Goal: Task Accomplishment & Management: Manage account settings

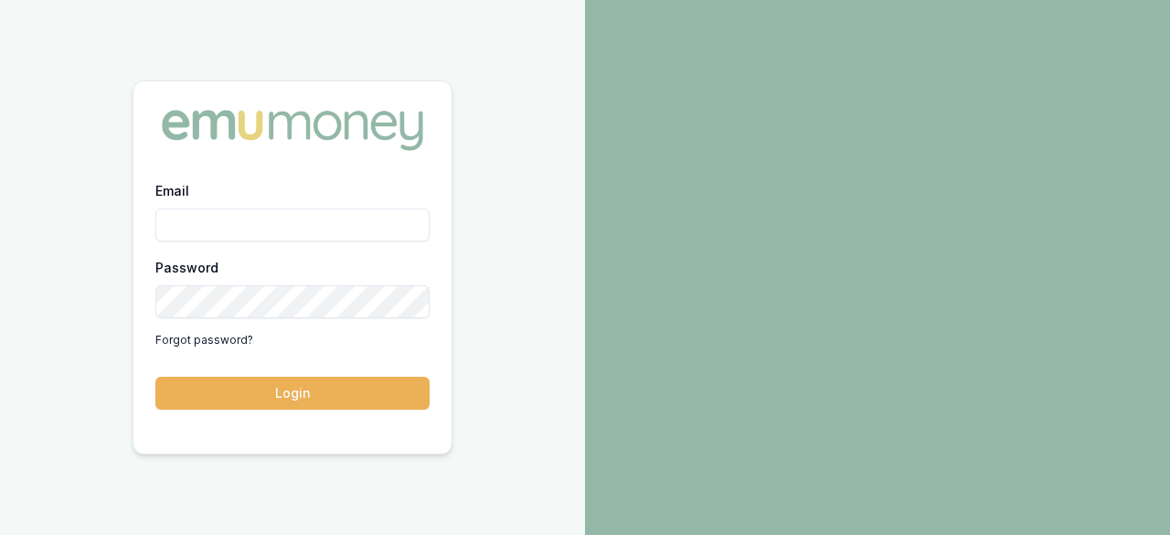
type input "[EMAIL_ADDRESS][DOMAIN_NAME]"
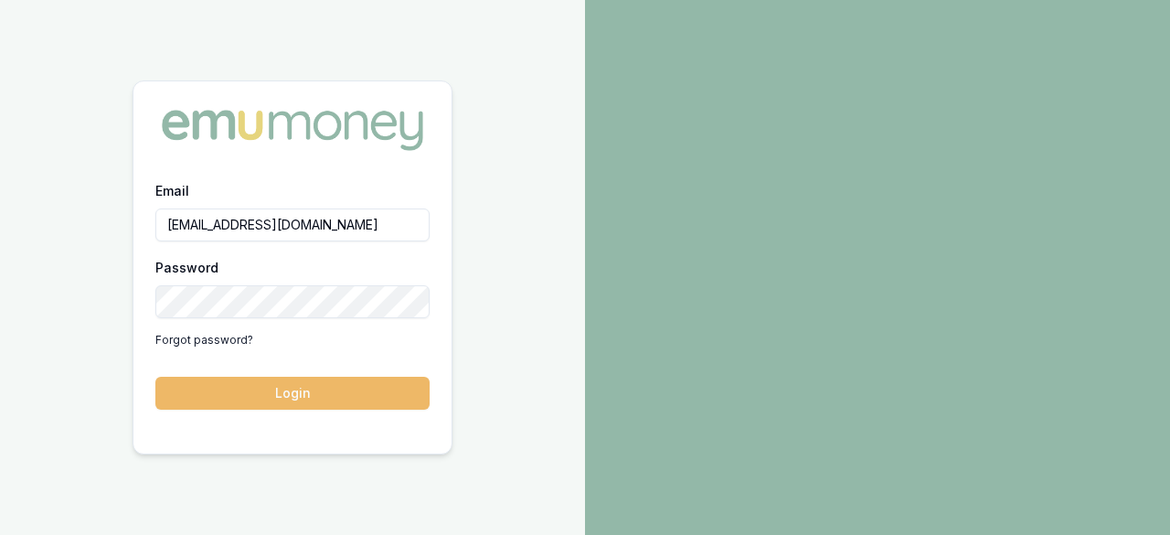
click at [274, 388] on button "Login" at bounding box center [292, 393] width 274 height 33
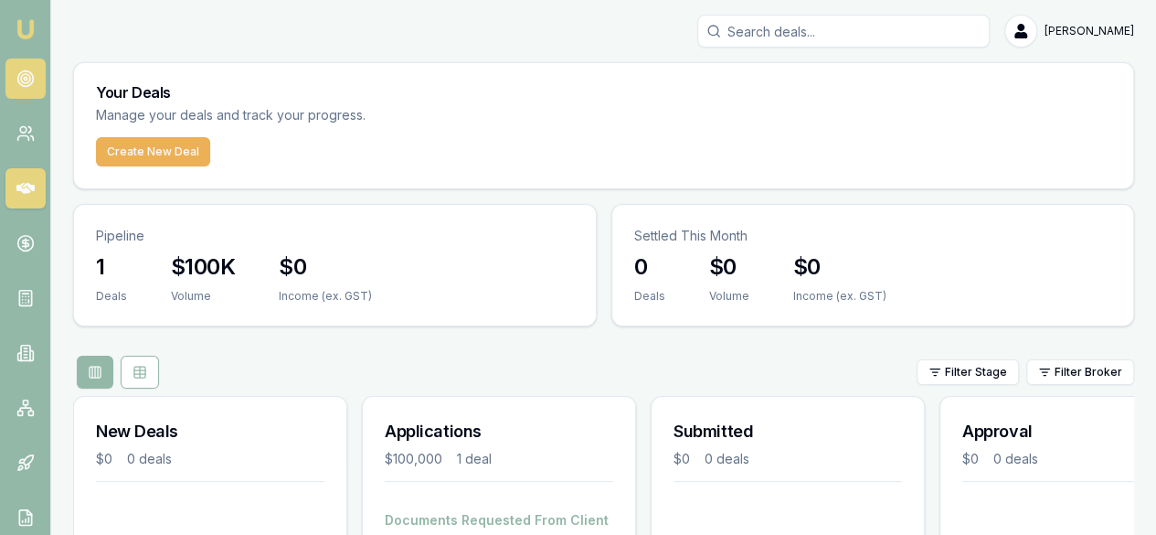
click at [25, 78] on circle at bounding box center [25, 78] width 3 height 3
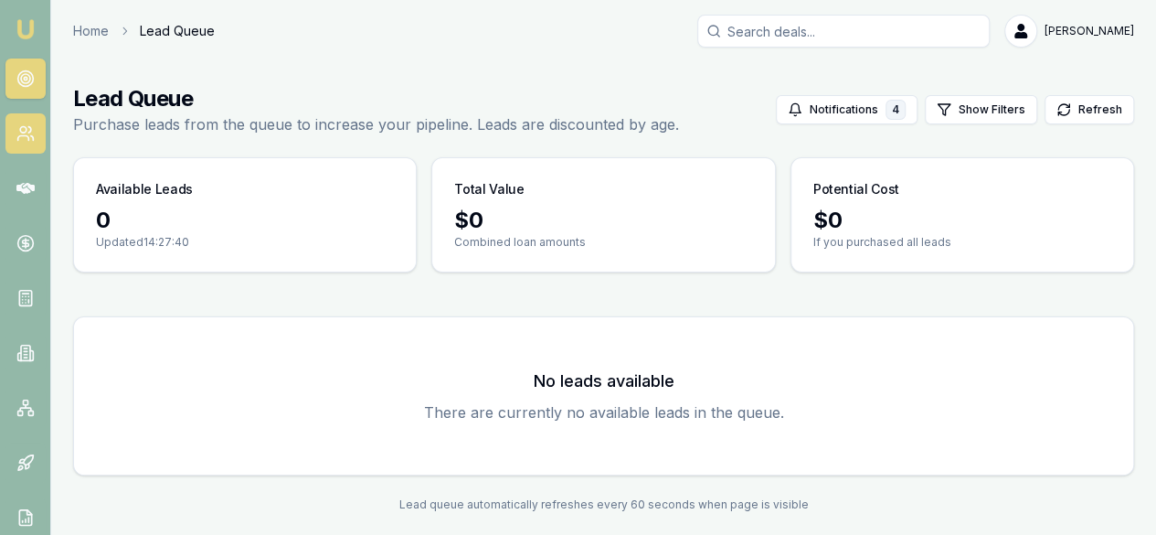
click at [30, 124] on icon at bounding box center [25, 133] width 18 height 18
click at [27, 145] on link at bounding box center [25, 133] width 40 height 40
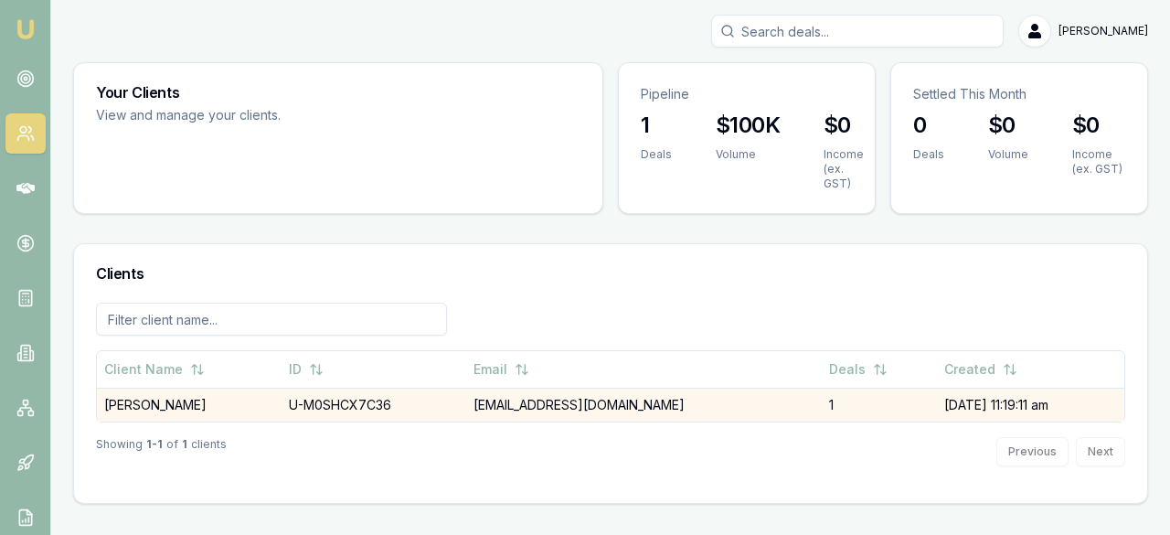
click at [534, 406] on td "[EMAIL_ADDRESS][DOMAIN_NAME]" at bounding box center [644, 405] width 356 height 34
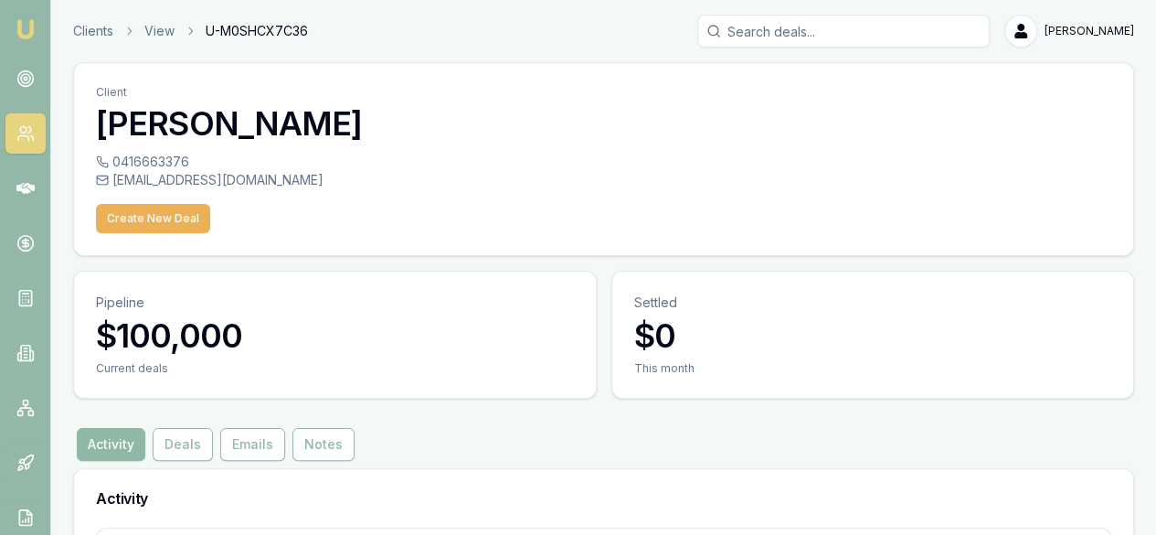
click at [121, 428] on button "Activity" at bounding box center [111, 444] width 69 height 33
click at [150, 213] on button "Create New Deal" at bounding box center [153, 218] width 114 height 29
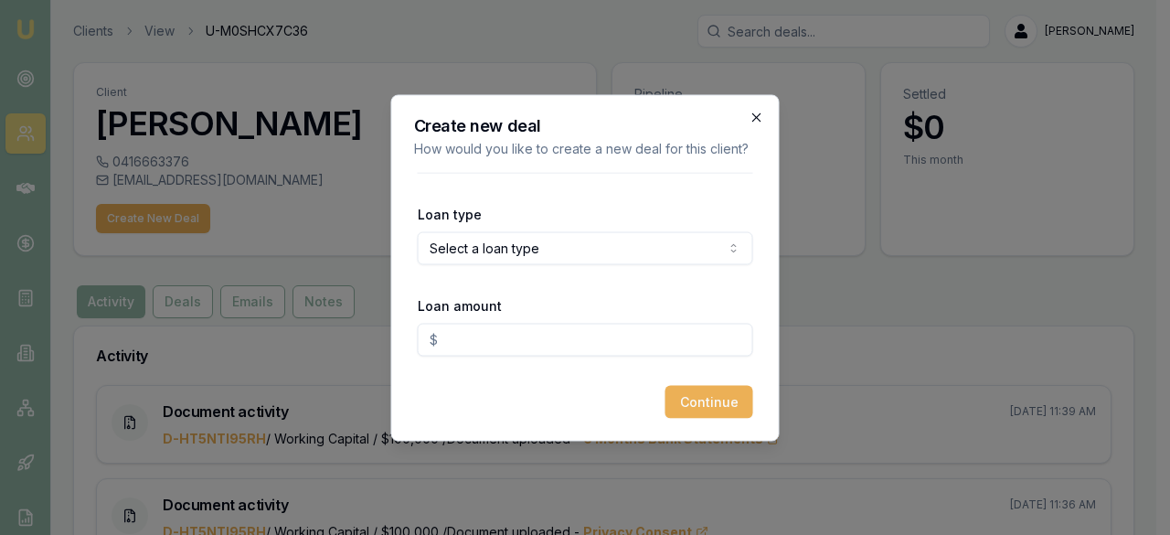
click at [757, 117] on icon "button" at bounding box center [756, 116] width 8 height 8
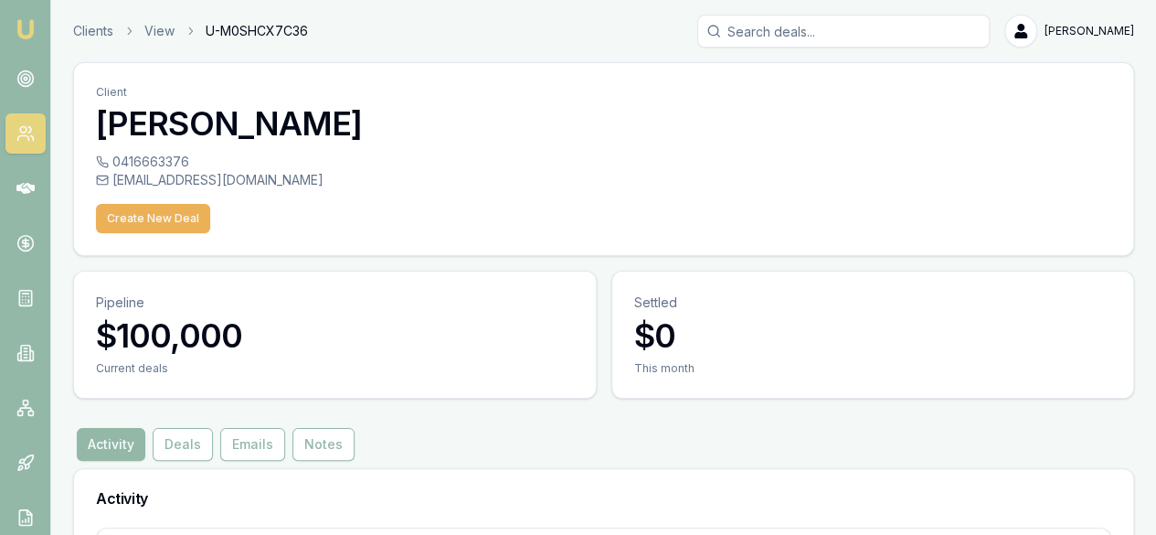
click at [382, 169] on div "0416663376" at bounding box center [604, 162] width 1016 height 18
click at [211, 176] on div "[EMAIL_ADDRESS][DOMAIN_NAME]" at bounding box center [604, 180] width 1016 height 18
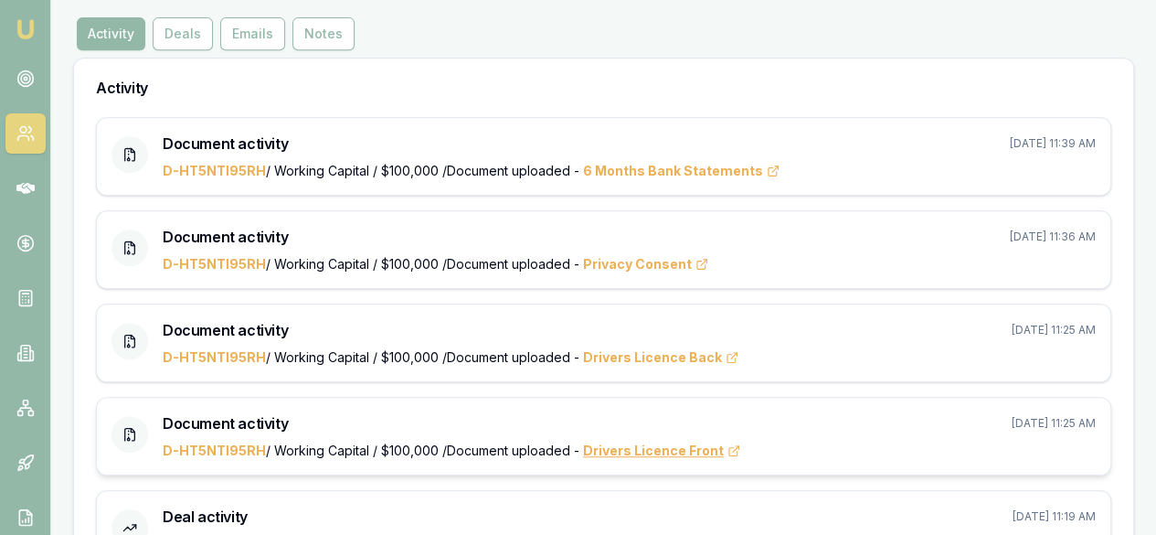
scroll to position [260, 0]
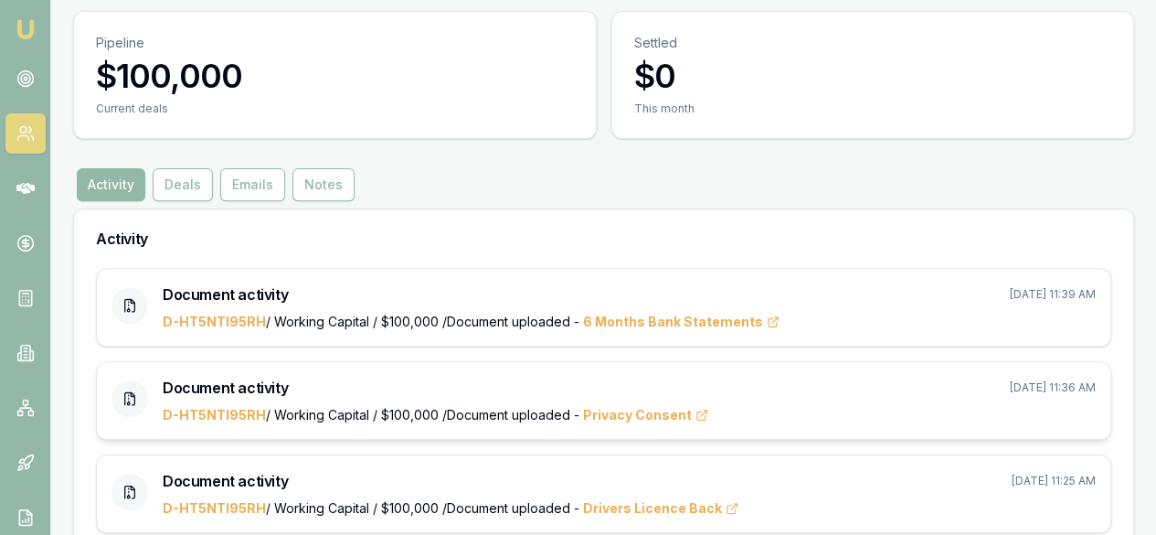
click at [207, 362] on div "Document activity Sep 18, 2025, 11:36 AM D-HT5NTI95RH / Working Capital / $100,…" at bounding box center [604, 400] width 1014 height 77
click at [212, 314] on link "D-HT5NTI95RH" at bounding box center [214, 322] width 103 height 16
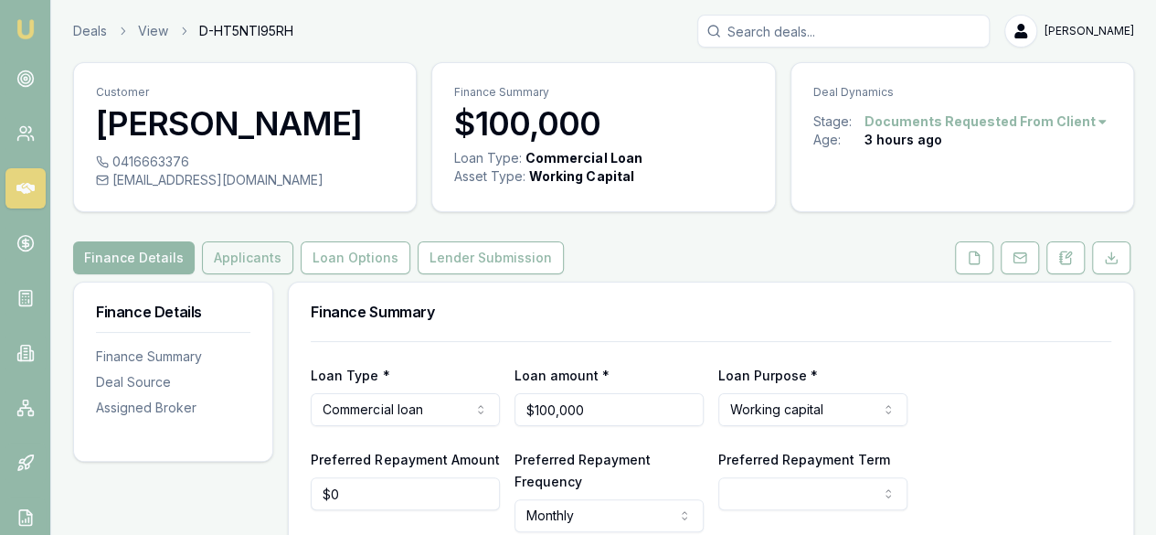
click at [259, 265] on button "Applicants" at bounding box center [247, 257] width 91 height 33
click at [331, 265] on button "Loan Options" at bounding box center [356, 257] width 110 height 33
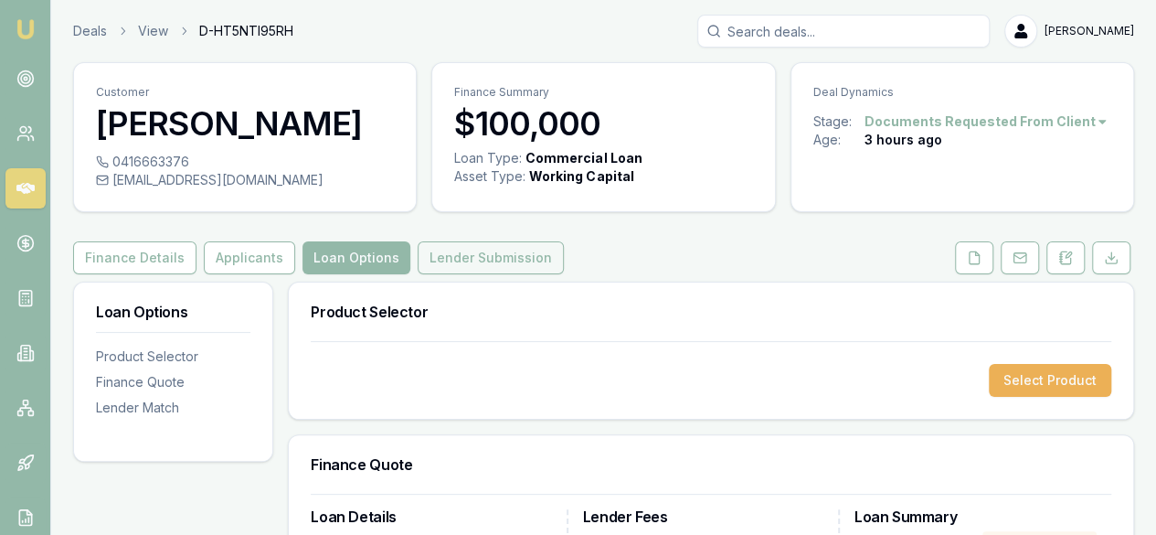
click at [458, 265] on button "Lender Submission" at bounding box center [491, 257] width 146 height 33
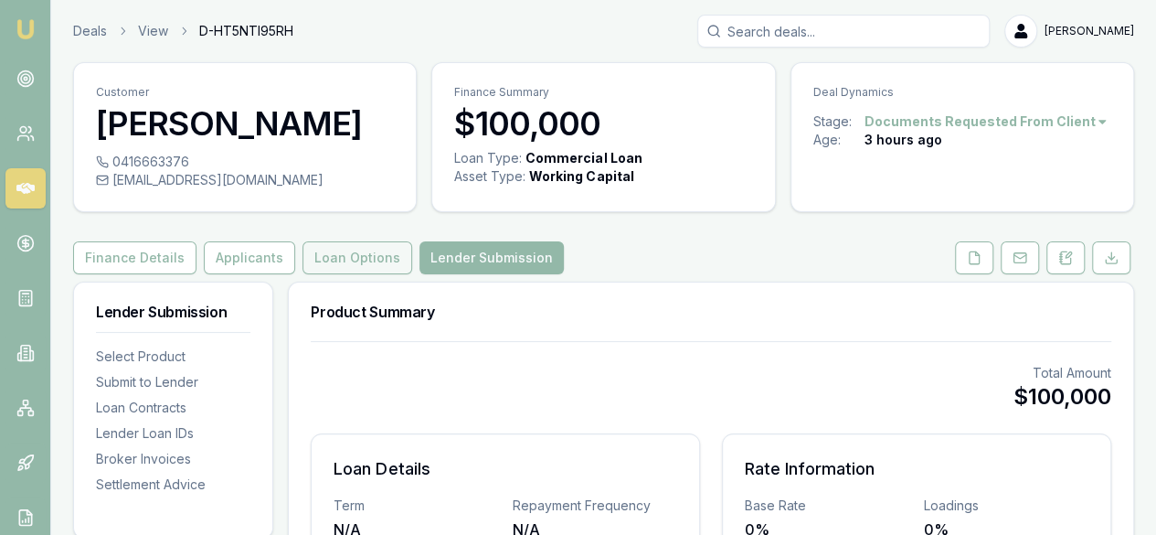
click at [333, 261] on button "Loan Options" at bounding box center [358, 257] width 110 height 33
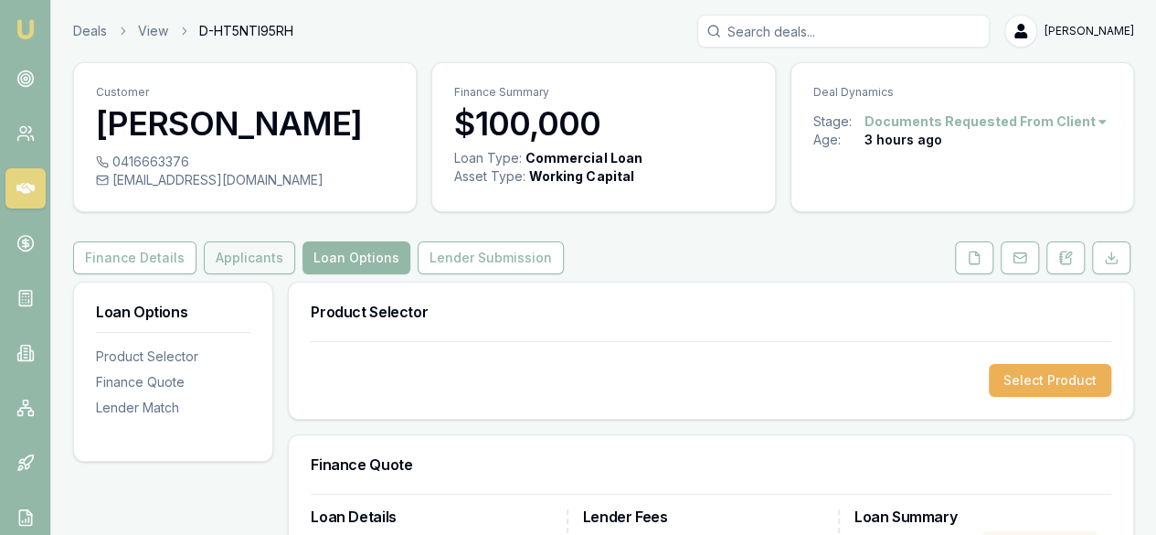
click at [247, 264] on button "Applicants" at bounding box center [249, 257] width 91 height 33
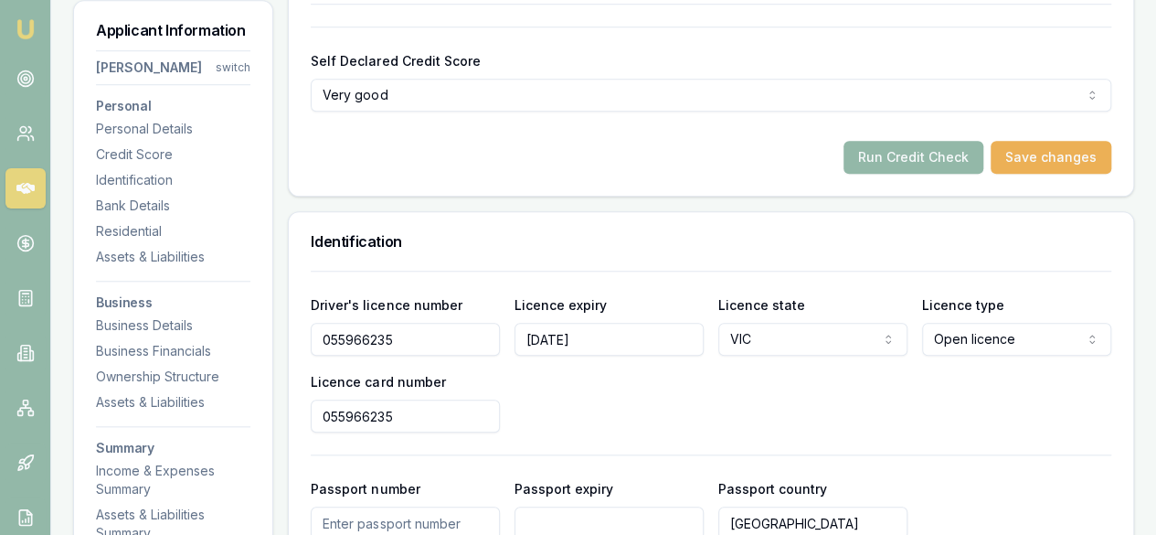
scroll to position [548, 0]
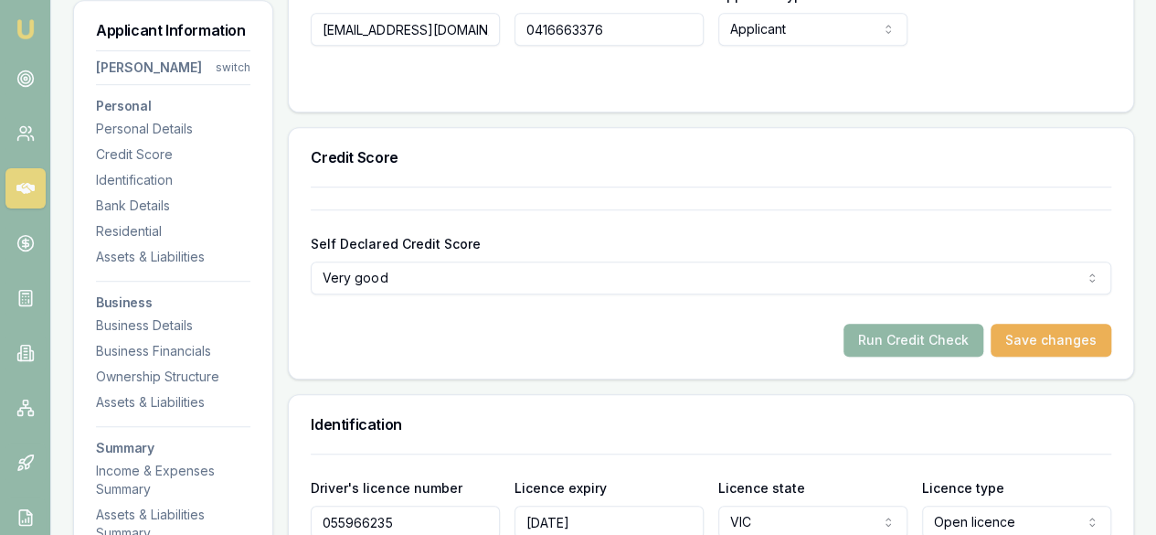
click at [937, 343] on button "Run Credit Check" at bounding box center [914, 340] width 140 height 33
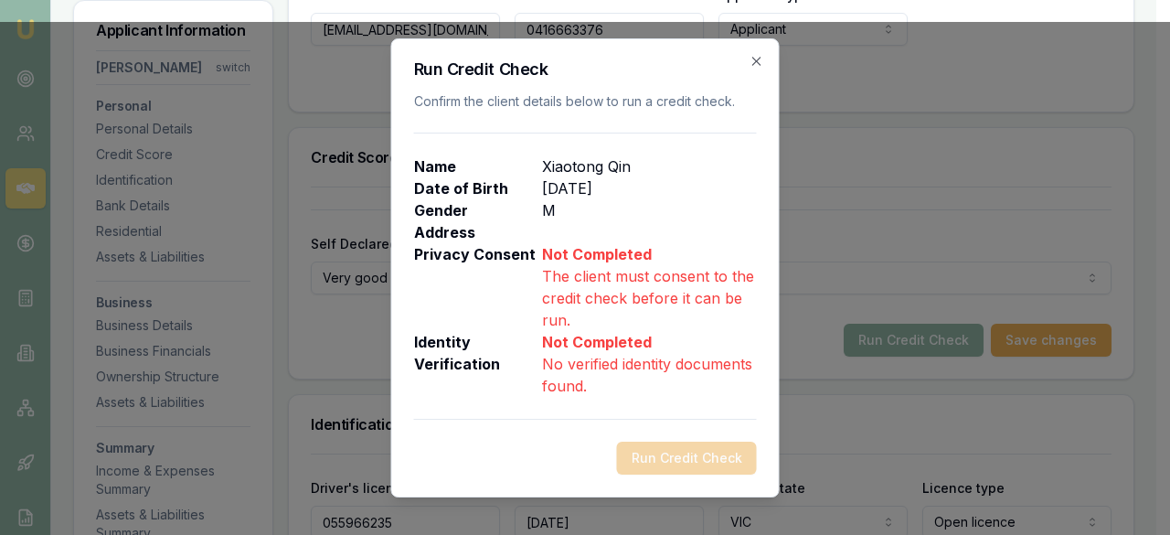
click at [647, 274] on p "The client must consent to the credit check before it can be run." at bounding box center [649, 298] width 215 height 66
click at [673, 447] on div "Run Credit Check" at bounding box center [585, 458] width 343 height 33
click at [639, 455] on div "Run Credit Check" at bounding box center [585, 458] width 343 height 33
click at [565, 342] on p "Not Completed" at bounding box center [649, 342] width 215 height 22
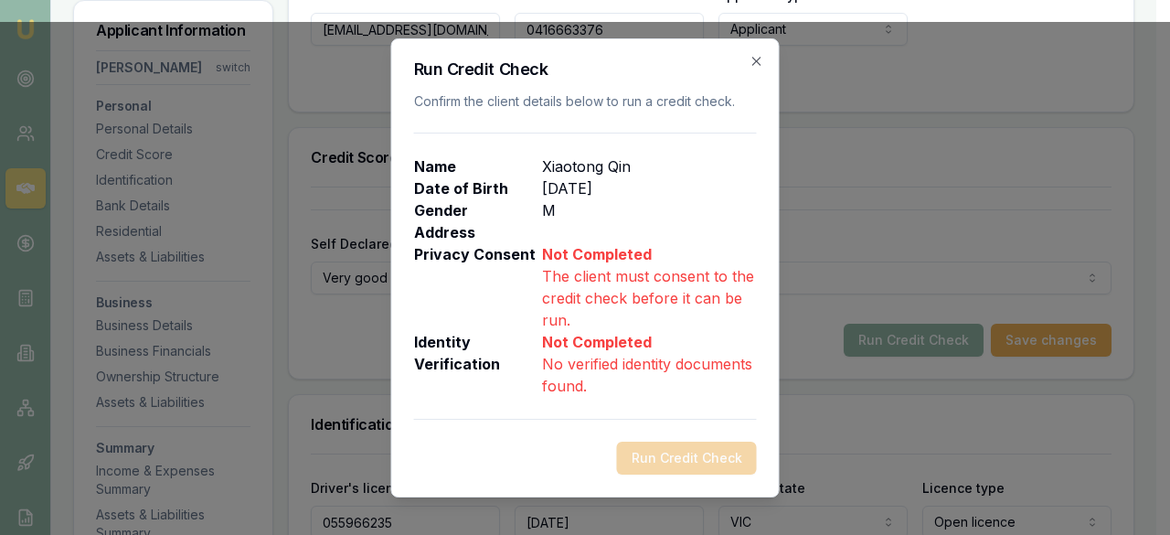
drag, startPoint x: 569, startPoint y: 378, endPoint x: 580, endPoint y: 369, distance: 13.0
click at [570, 378] on p "No verified identity documents found." at bounding box center [649, 375] width 215 height 44
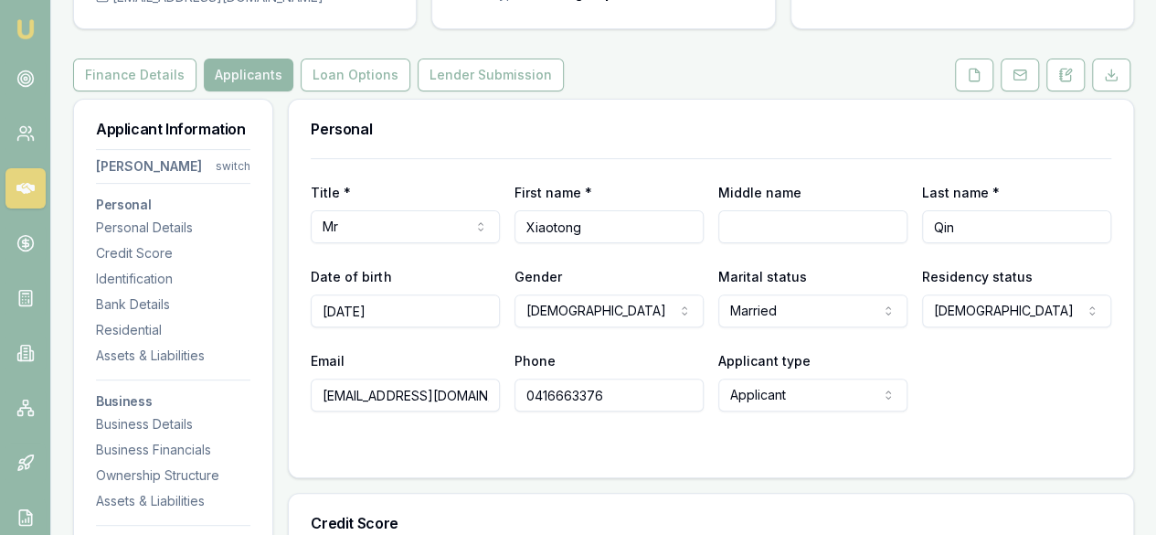
scroll to position [0, 0]
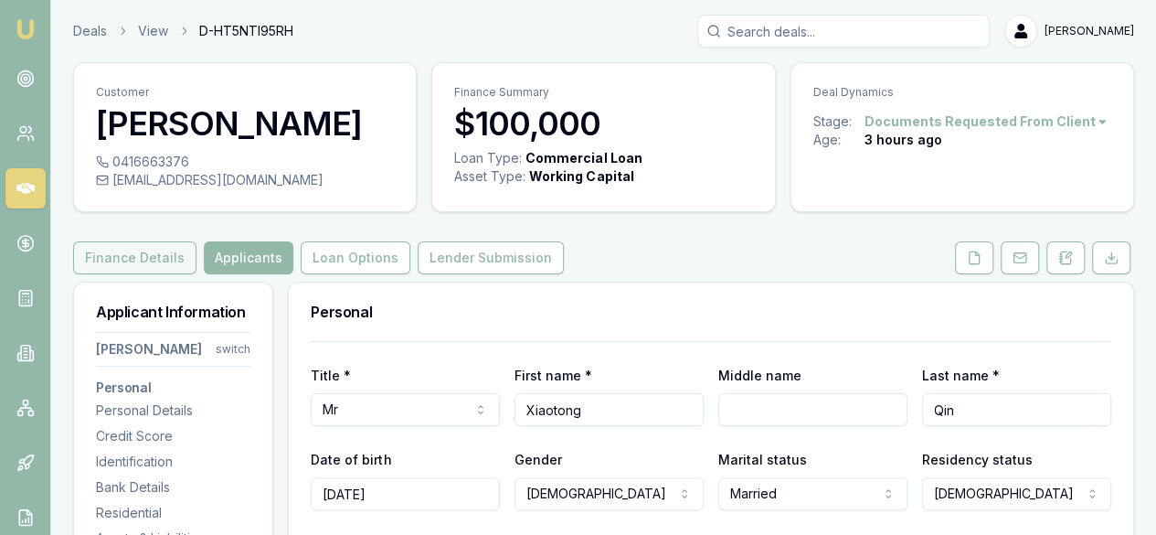
click at [168, 265] on button "Finance Details" at bounding box center [134, 257] width 123 height 33
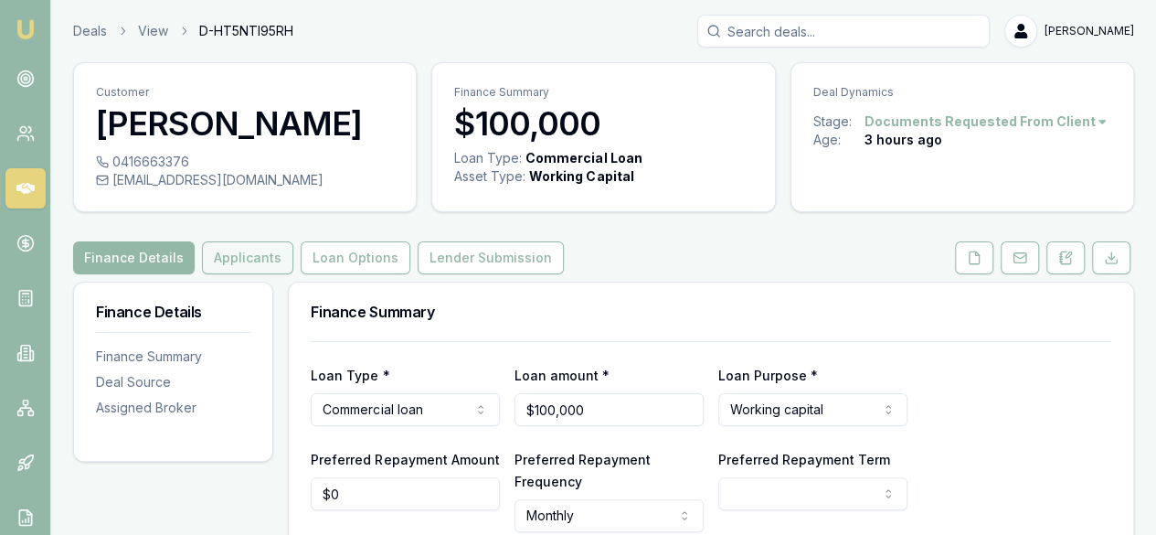
click at [250, 259] on button "Applicants" at bounding box center [247, 257] width 91 height 33
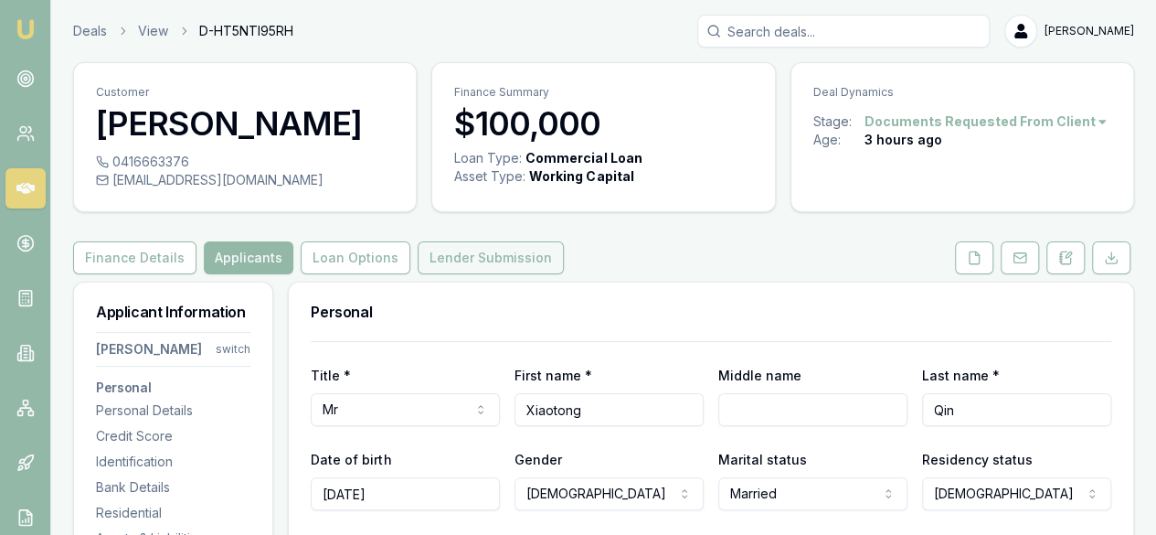
click at [446, 250] on button "Lender Submission" at bounding box center [491, 257] width 146 height 33
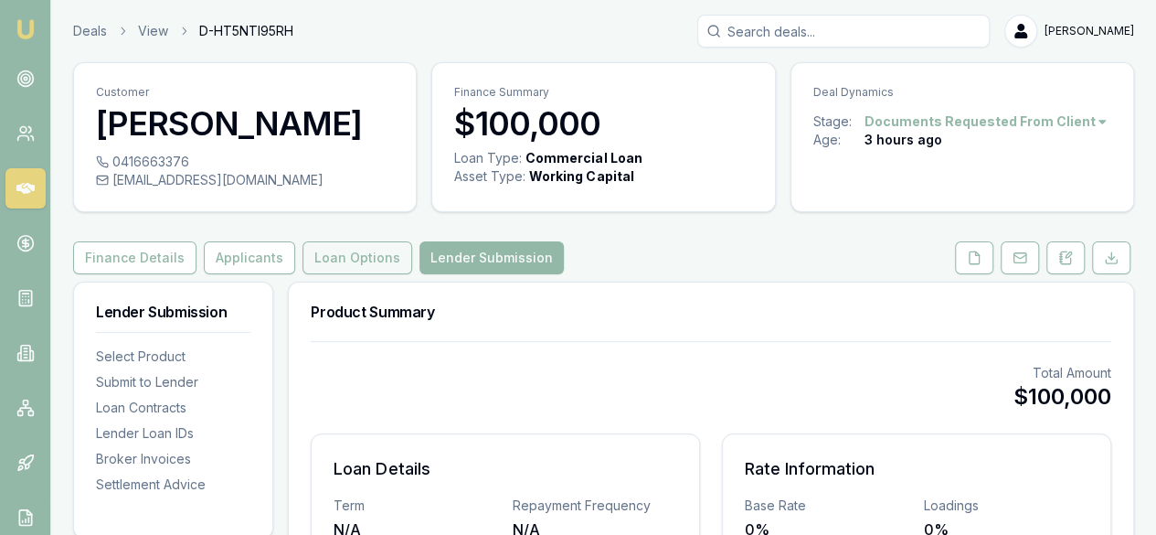
click at [358, 259] on button "Loan Options" at bounding box center [358, 257] width 110 height 33
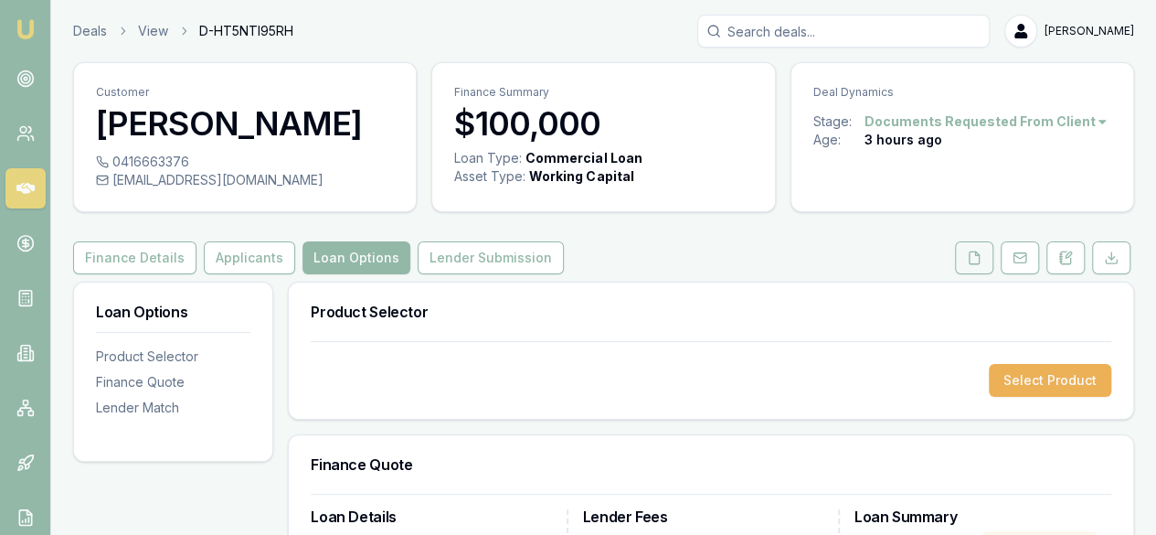
click at [976, 259] on icon at bounding box center [974, 257] width 15 height 15
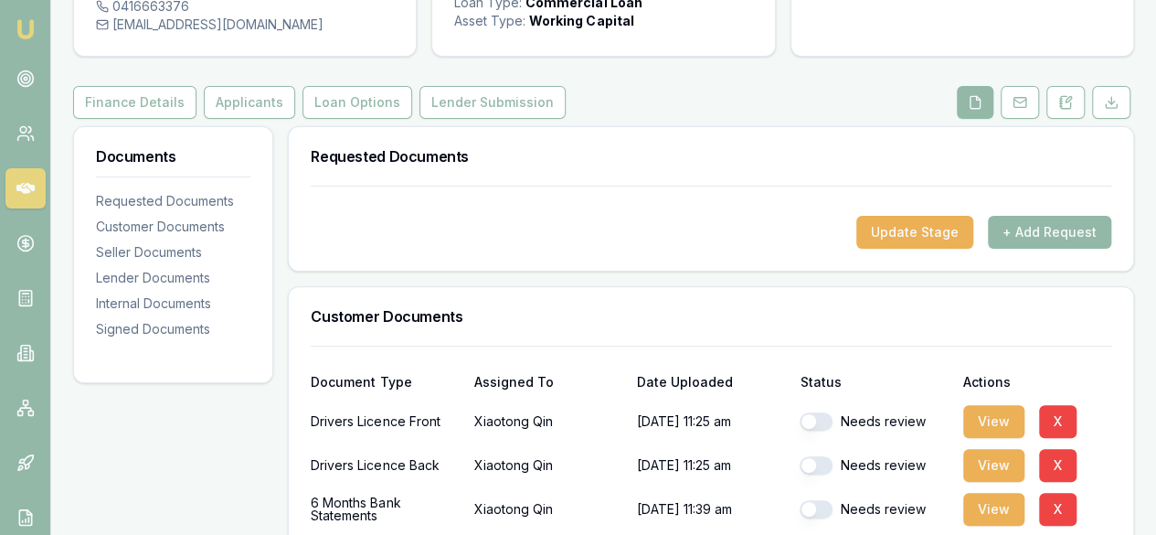
scroll to position [366, 0]
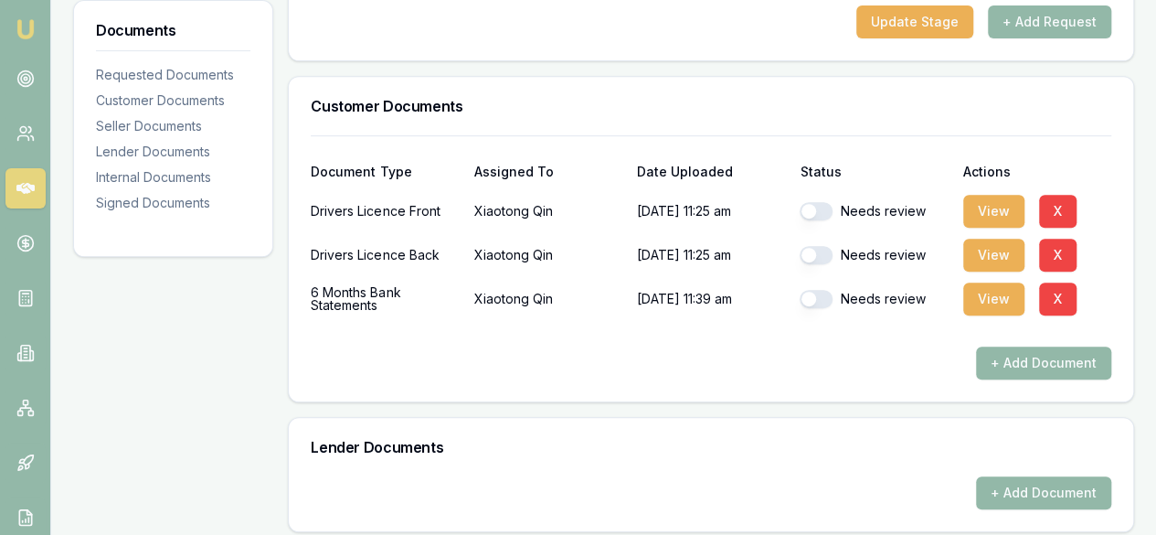
click at [957, 298] on div "6 Months Bank Statements [PERSON_NAME] [DATE] 11:39 am Needs review View X" at bounding box center [711, 299] width 801 height 37
click at [985, 301] on button "View" at bounding box center [993, 298] width 61 height 33
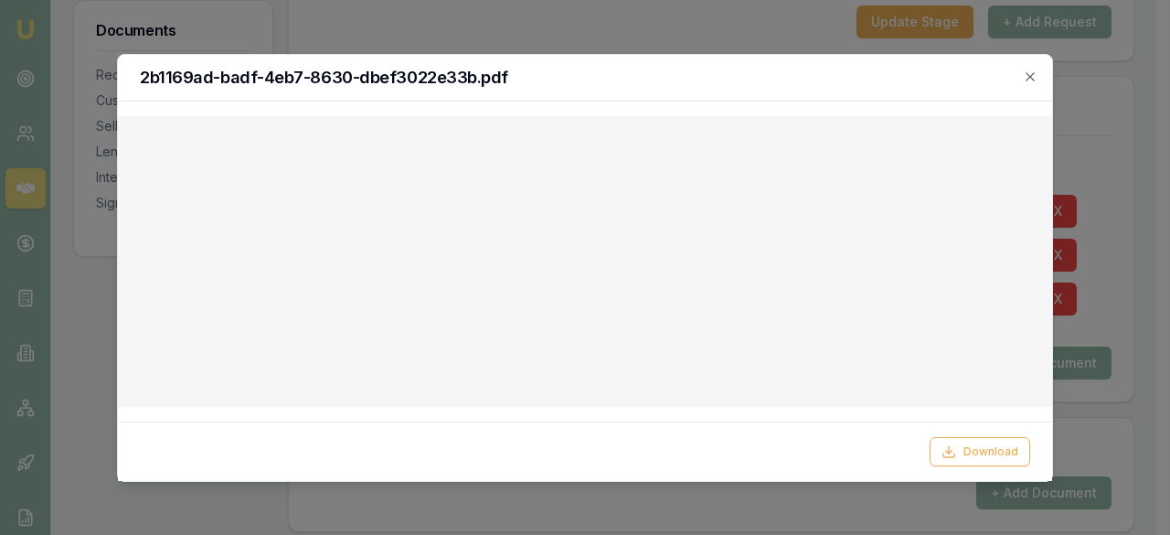
click at [1020, 86] on div "2b1169ad-badf-4eb7-8630-dbef3022e33b.pdf" at bounding box center [585, 78] width 934 height 47
click at [1027, 78] on icon "button" at bounding box center [1030, 76] width 15 height 15
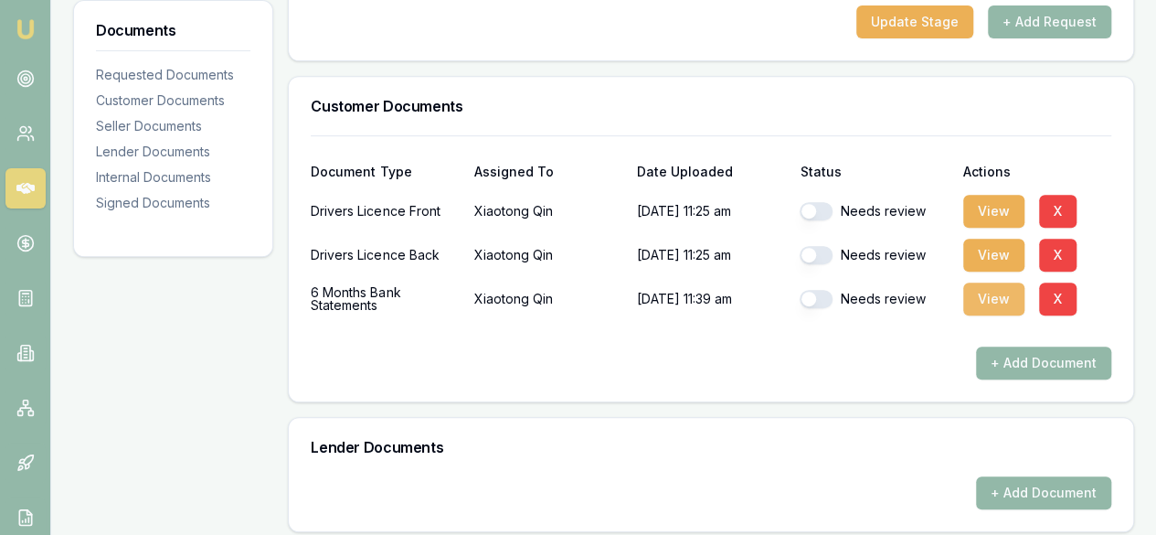
click at [1003, 302] on button "View" at bounding box center [993, 298] width 61 height 33
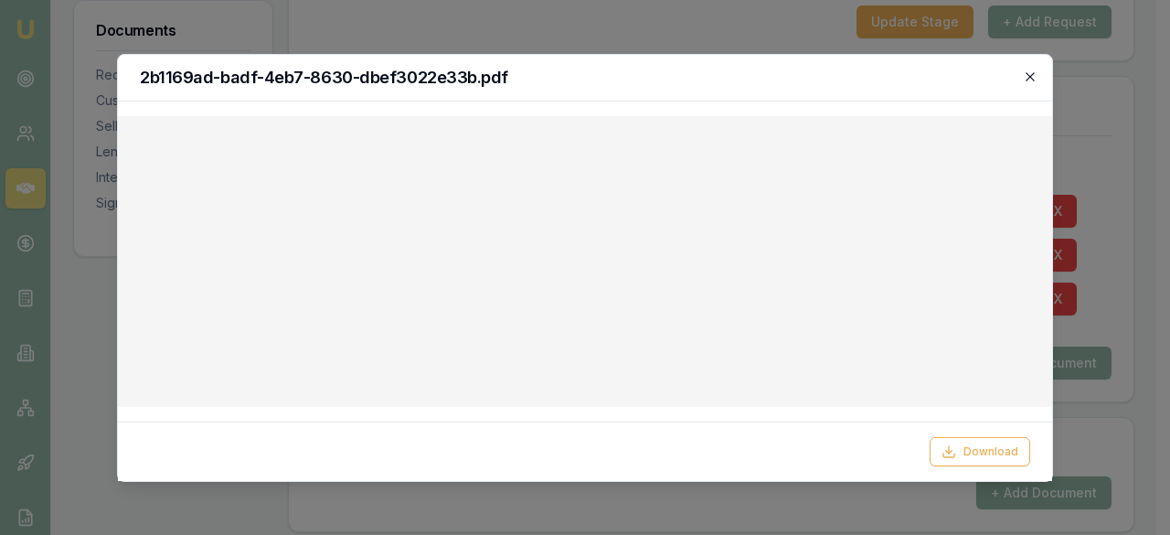
click at [1027, 78] on icon "button" at bounding box center [1030, 76] width 15 height 15
